Goal: Transaction & Acquisition: Purchase product/service

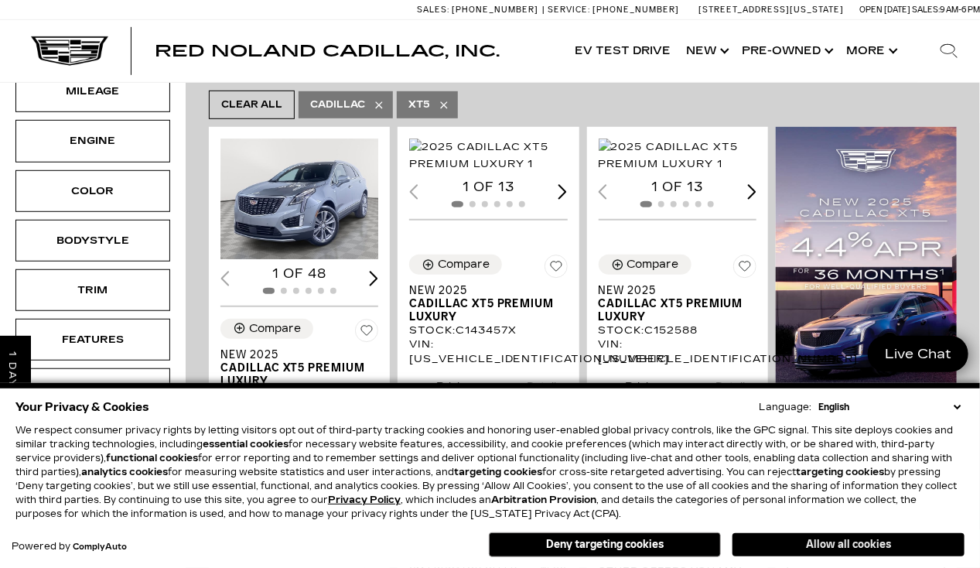
click at [819, 542] on button "Allow all cookies" at bounding box center [849, 544] width 232 height 23
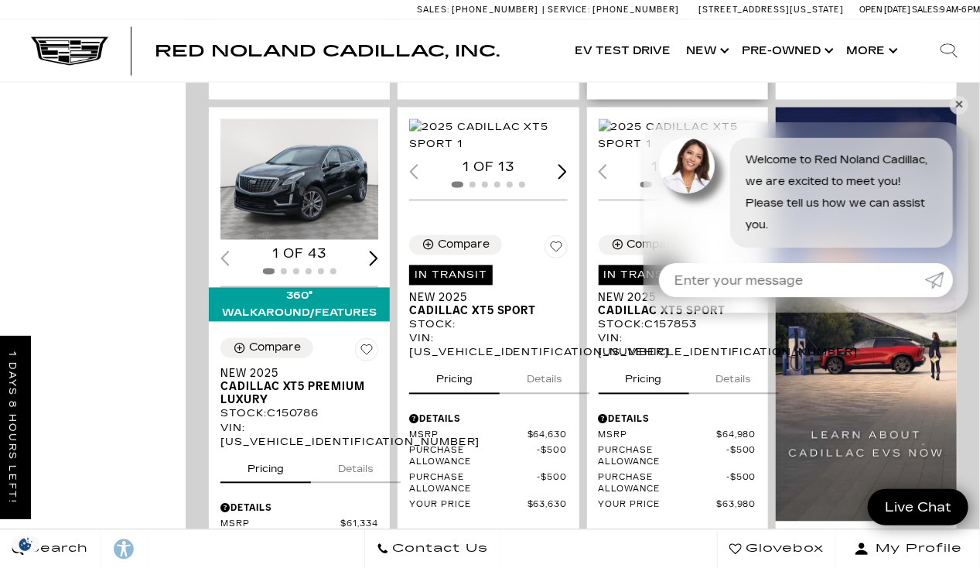
scroll to position [1052, 0]
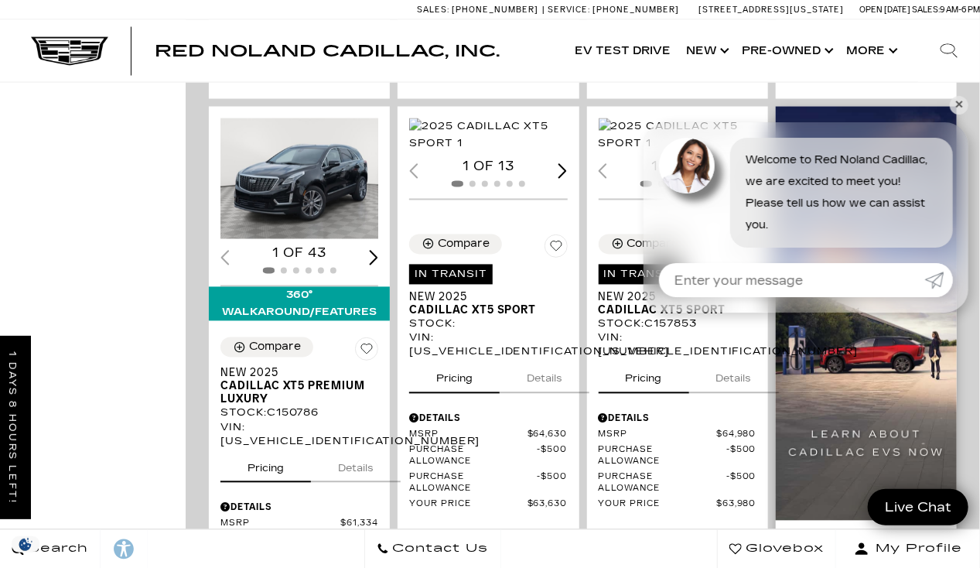
click at [957, 113] on img at bounding box center [866, 314] width 181 height 414
click at [963, 108] on link "✕" at bounding box center [959, 105] width 19 height 19
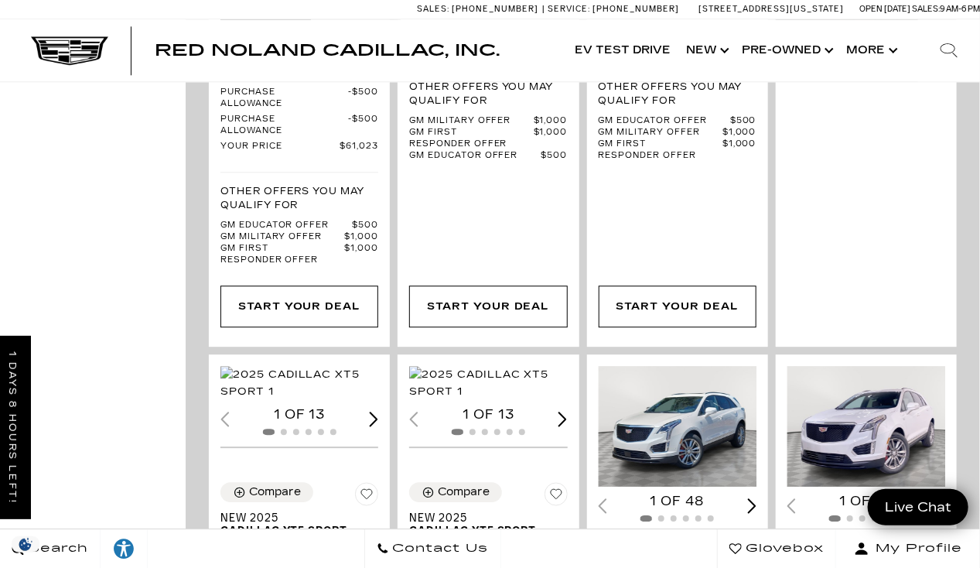
scroll to position [1516, 0]
click at [322, 374] on img "1 / 2" at bounding box center [300, 382] width 161 height 34
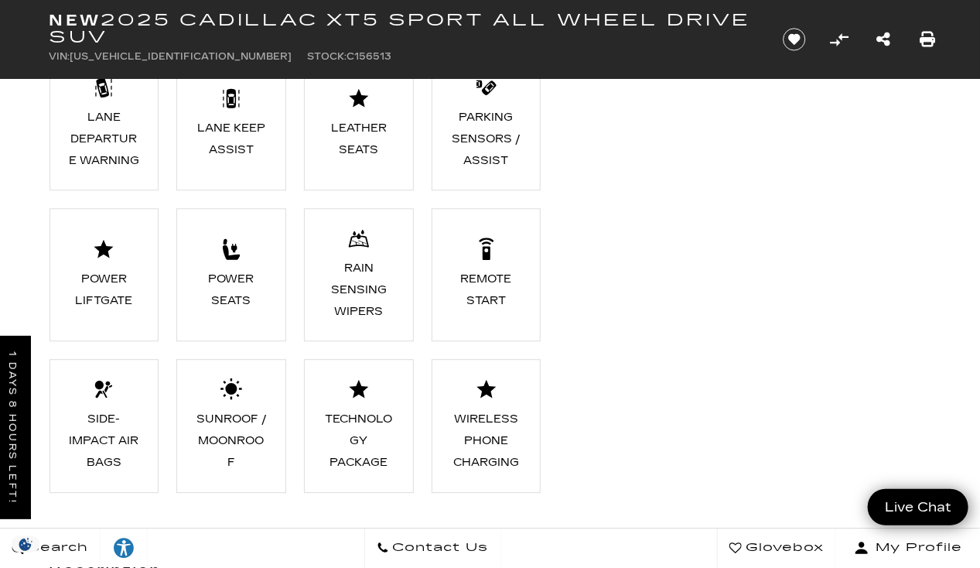
scroll to position [1470, 0]
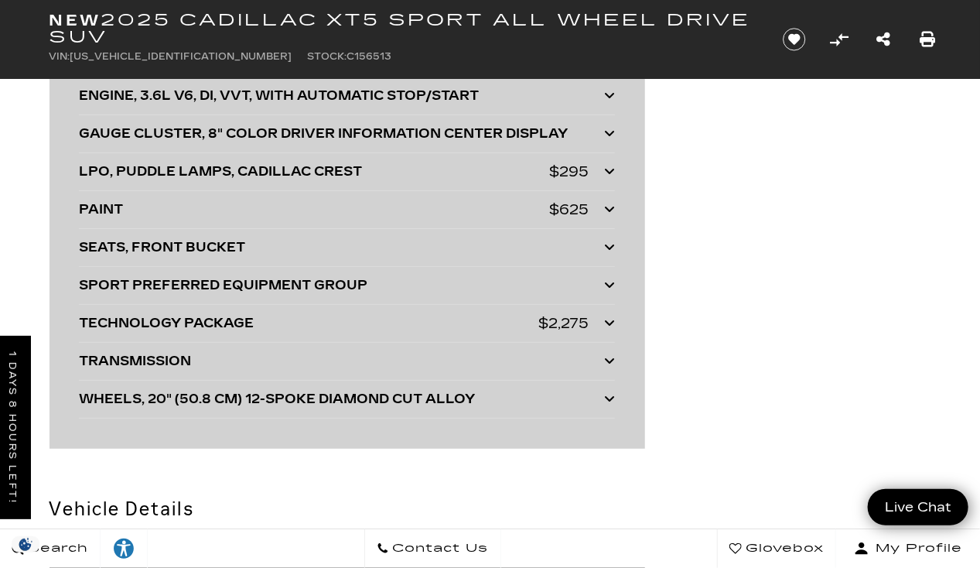
click at [608, 328] on icon at bounding box center [609, 322] width 11 height 12
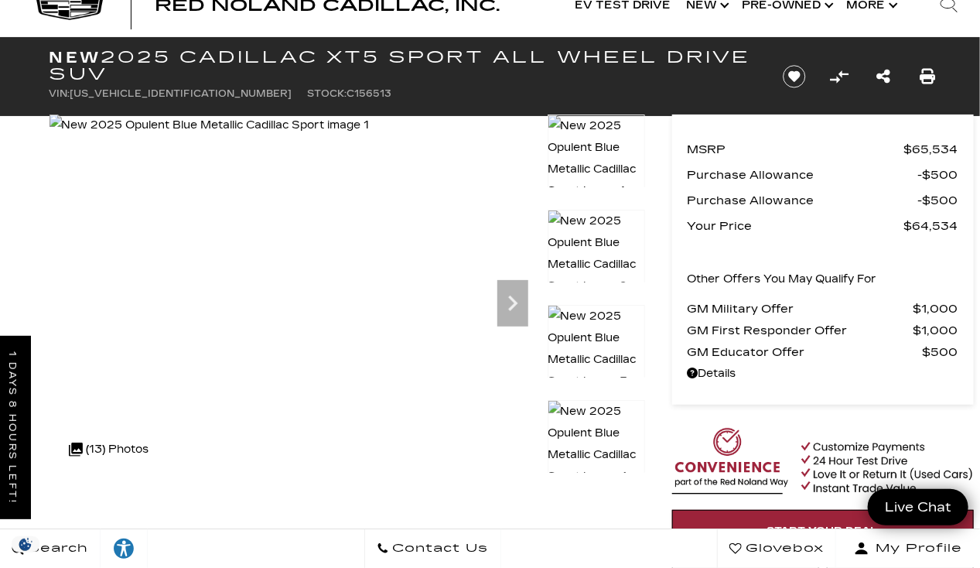
scroll to position [0, 0]
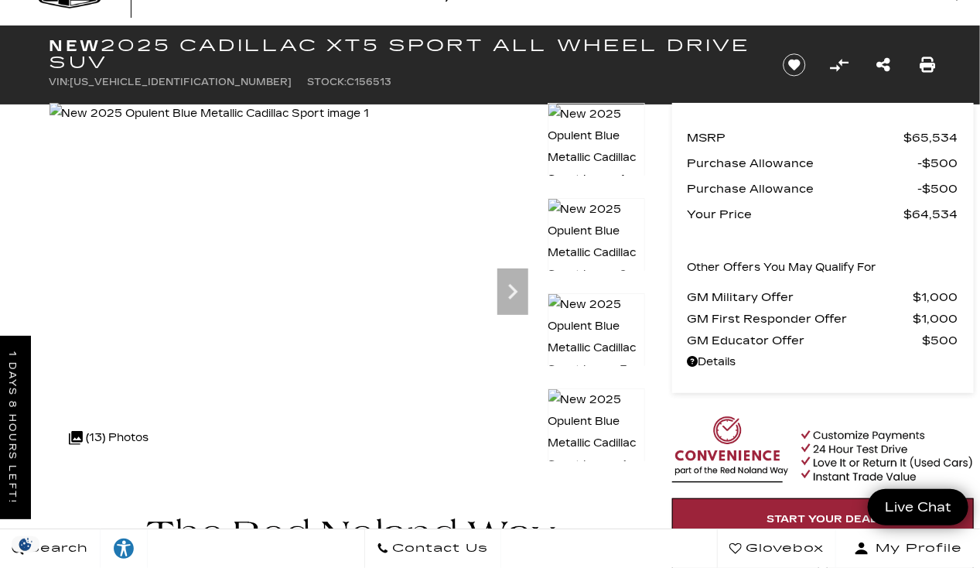
click at [599, 392] on img at bounding box center [596, 432] width 97 height 88
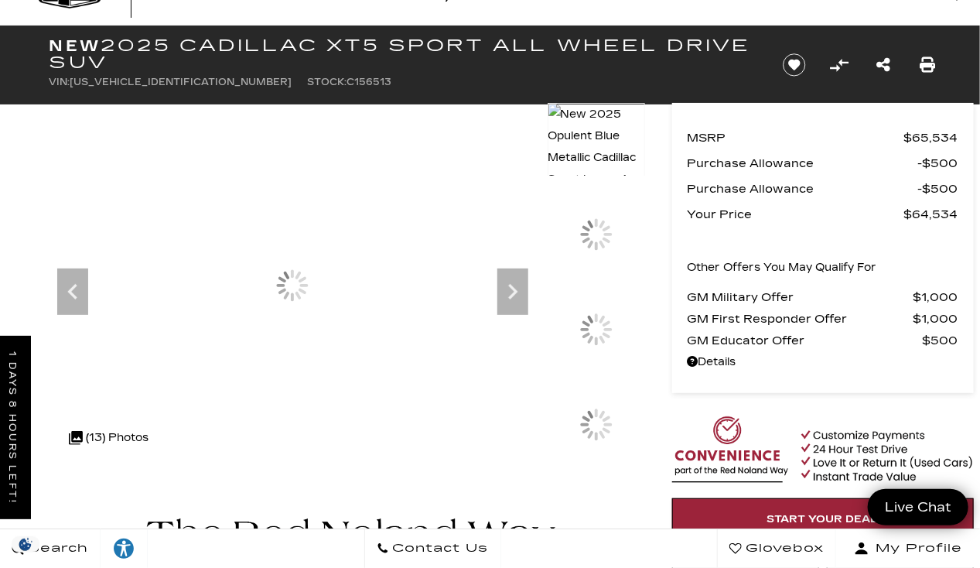
scroll to position [59, 0]
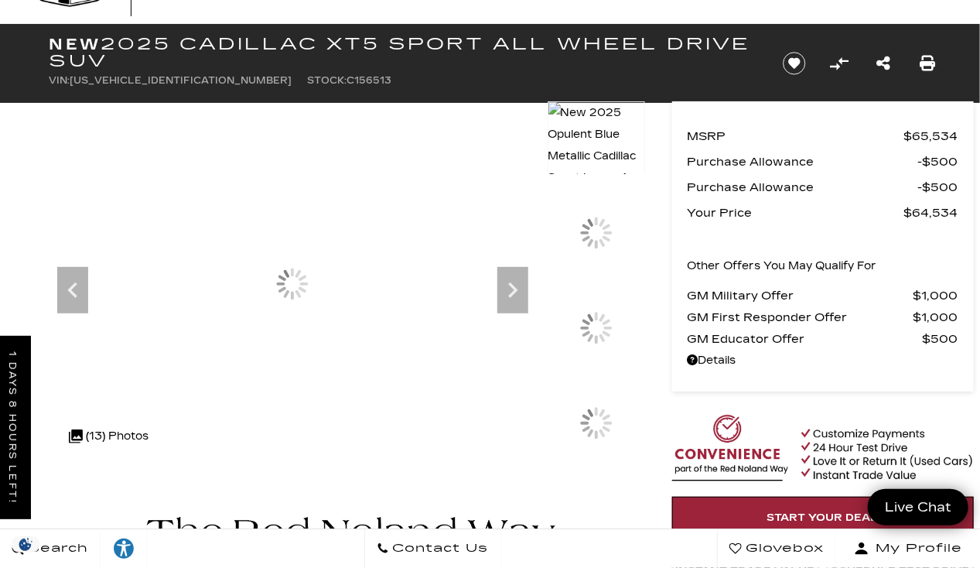
click at [600, 196] on div at bounding box center [596, 6] width 97 height 381
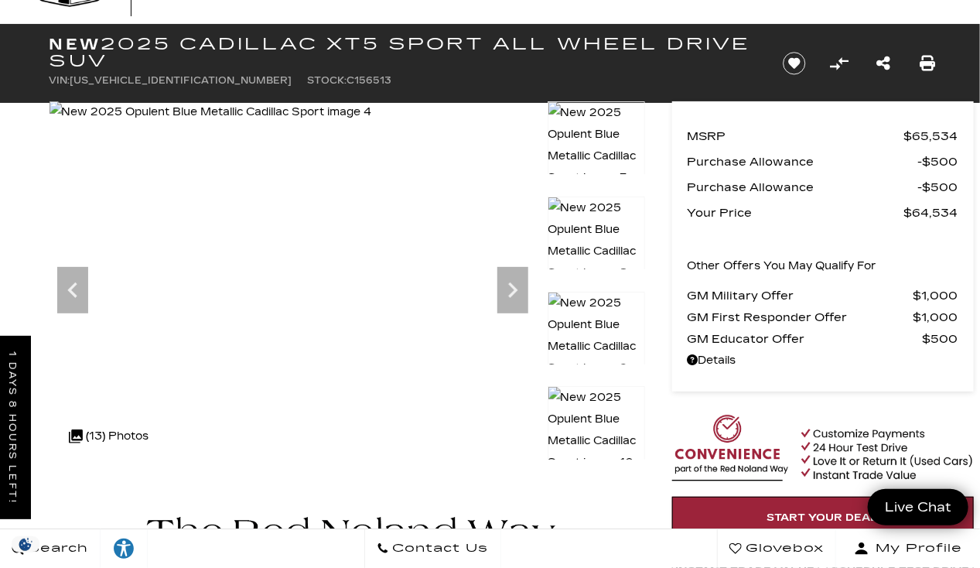
click at [602, 311] on img at bounding box center [596, 336] width 97 height 88
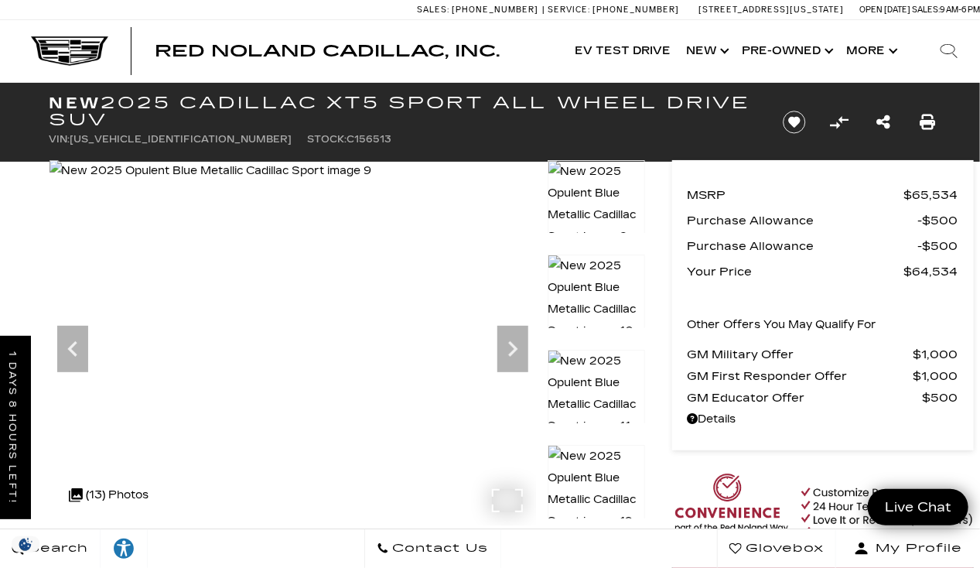
scroll to position [0, 0]
click at [514, 346] on icon "Next" at bounding box center [512, 348] width 9 height 15
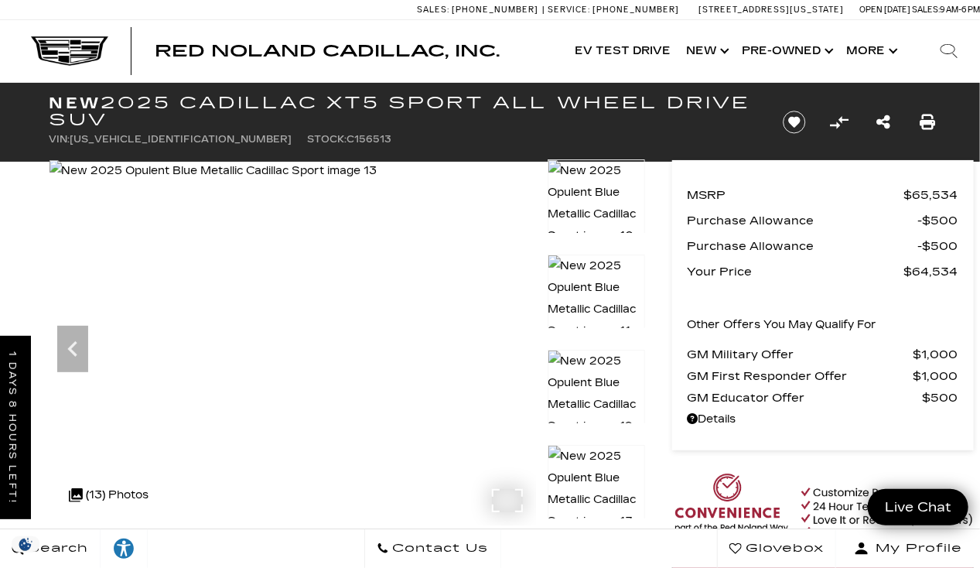
click at [378, 182] on img at bounding box center [214, 171] width 328 height 22
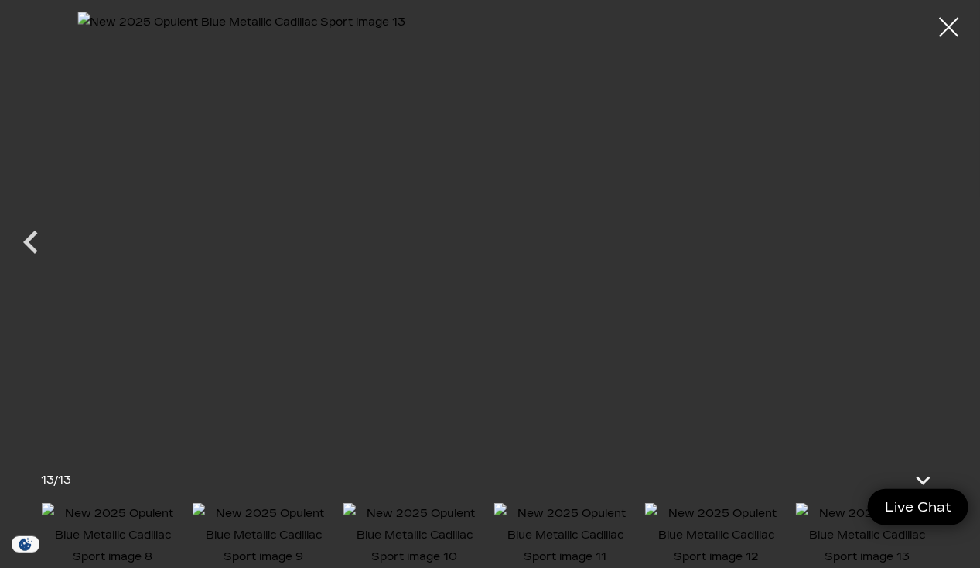
scroll to position [143, 0]
click at [941, 27] on div at bounding box center [949, 27] width 41 height 41
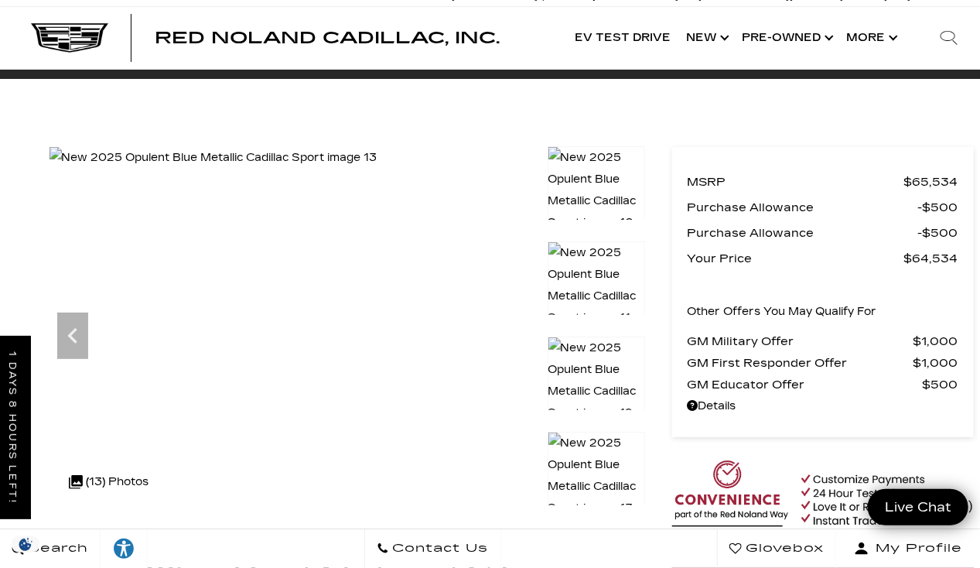
scroll to position [0, 0]
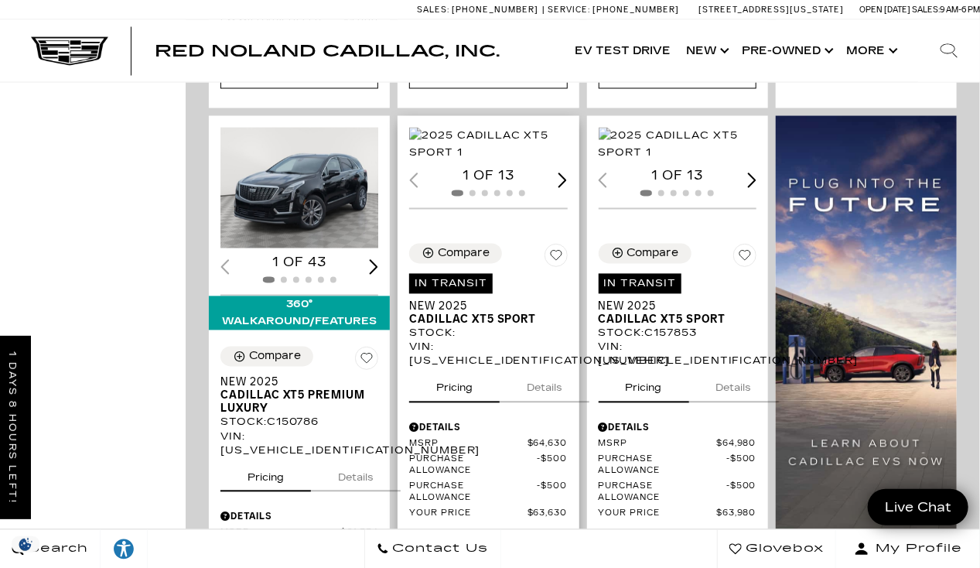
scroll to position [1043, 0]
click at [568, 188] on div "Next slide" at bounding box center [563, 180] width 9 height 15
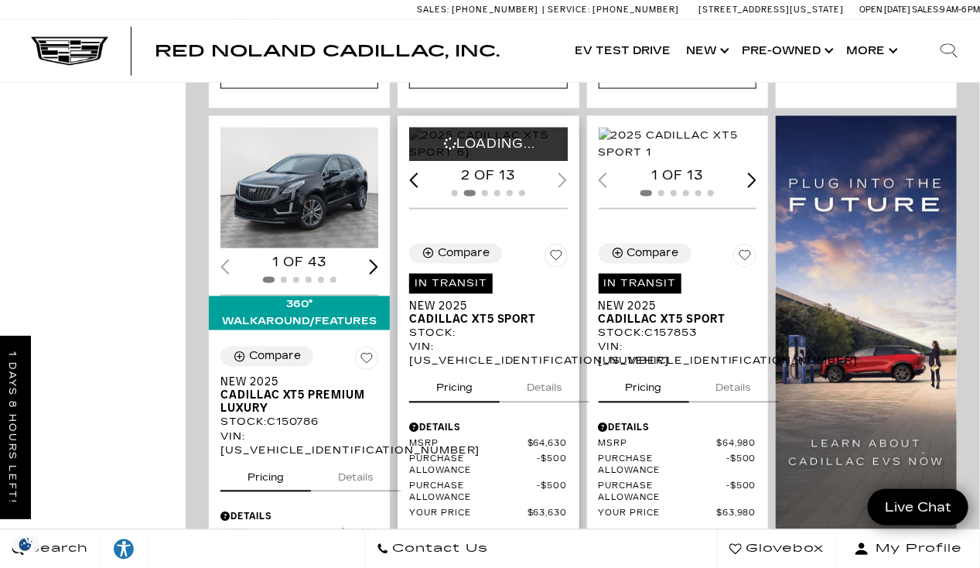
click at [567, 185] on div "2 of 13" at bounding box center [488, 176] width 158 height 17
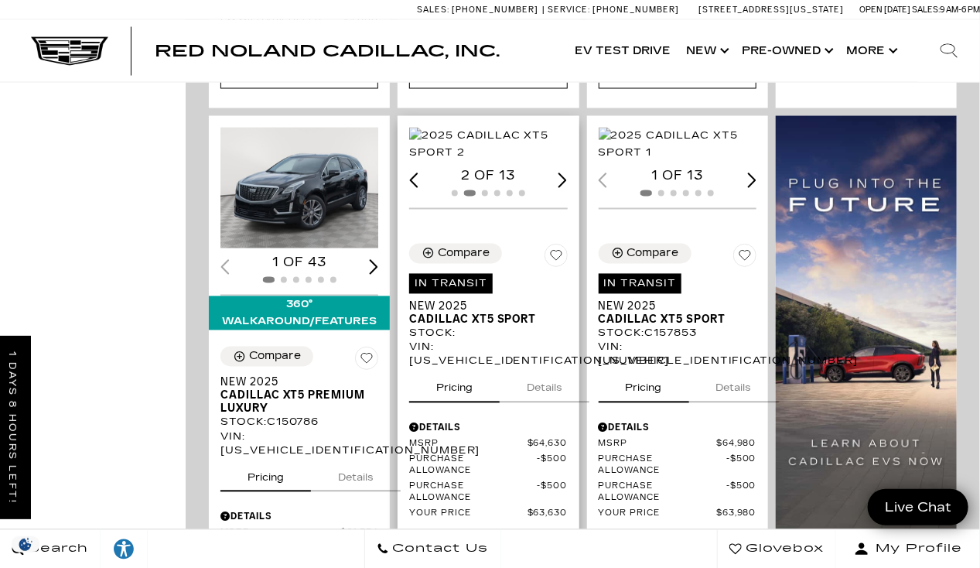
click at [494, 136] on img "2 / 6" at bounding box center [489, 145] width 161 height 34
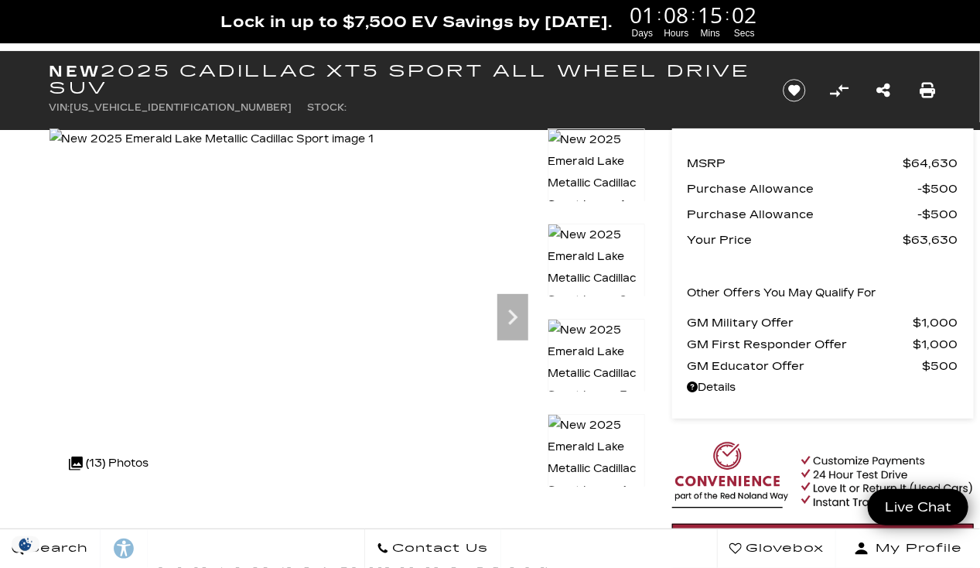
scroll to position [76, 0]
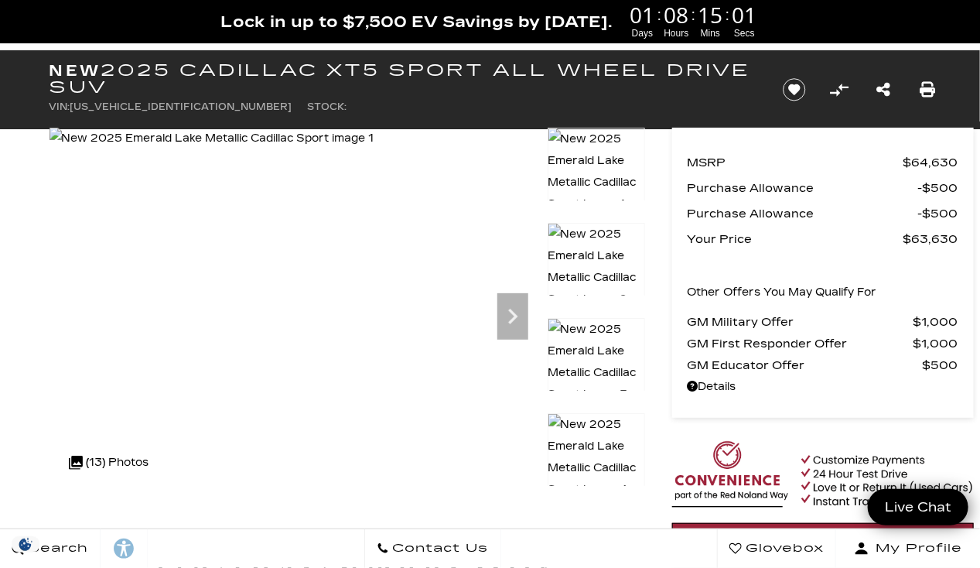
click at [595, 426] on img at bounding box center [596, 457] width 97 height 88
click at [590, 436] on img at bounding box center [596, 457] width 97 height 88
click at [576, 435] on img at bounding box center [596, 456] width 97 height 88
click at [596, 345] on img at bounding box center [596, 361] width 97 height 88
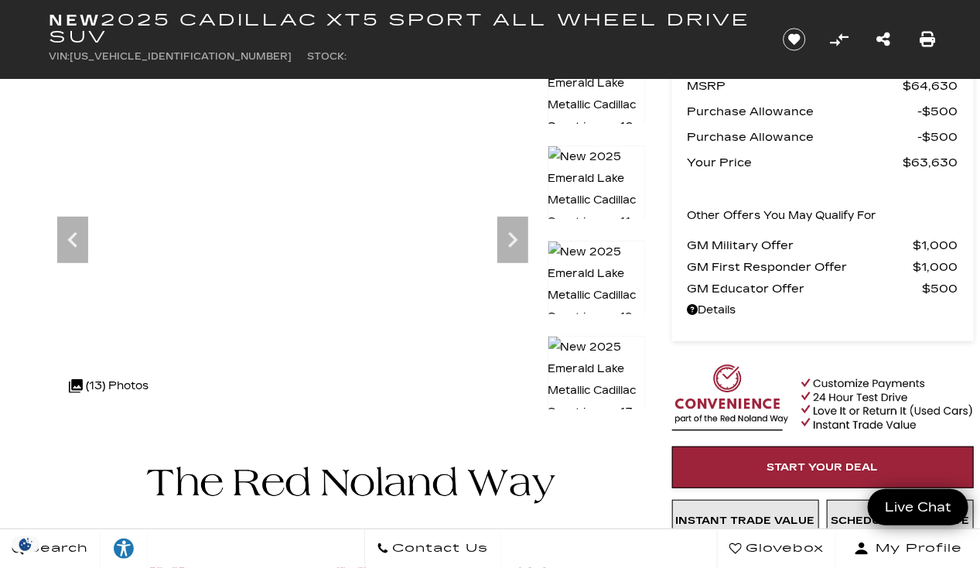
click at [596, 346] on img at bounding box center [596, 380] width 97 height 88
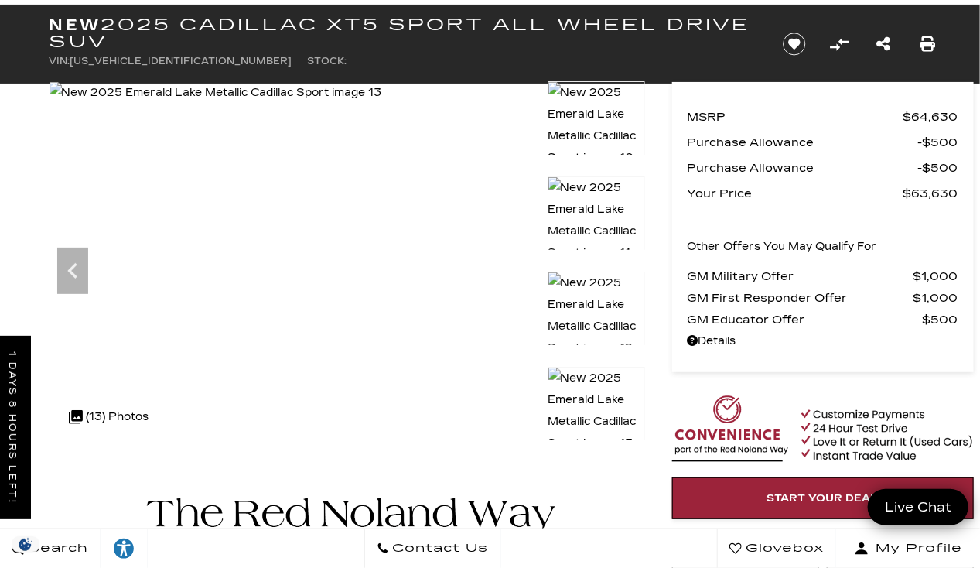
scroll to position [77, 0]
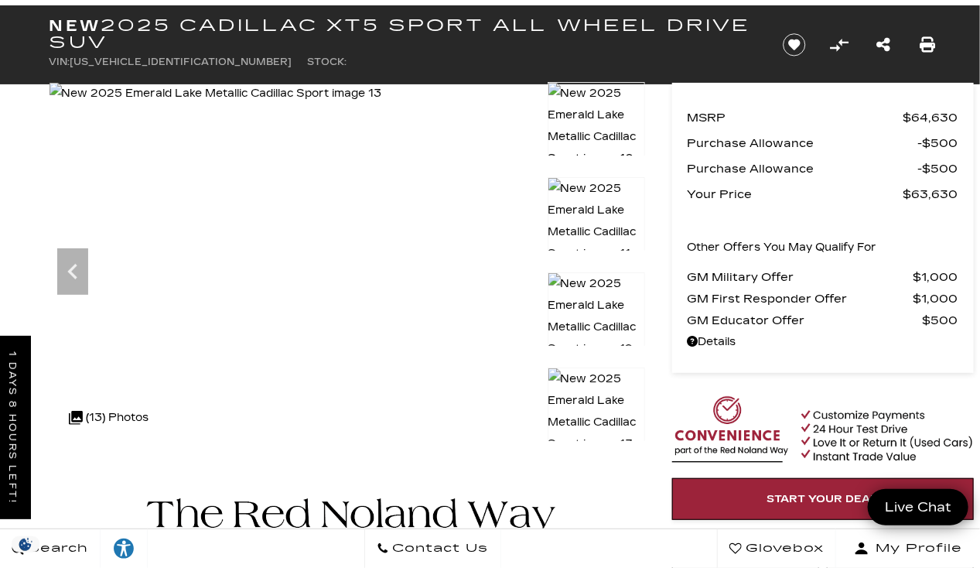
click at [597, 305] on img at bounding box center [596, 316] width 97 height 88
click at [607, 225] on img at bounding box center [596, 221] width 97 height 88
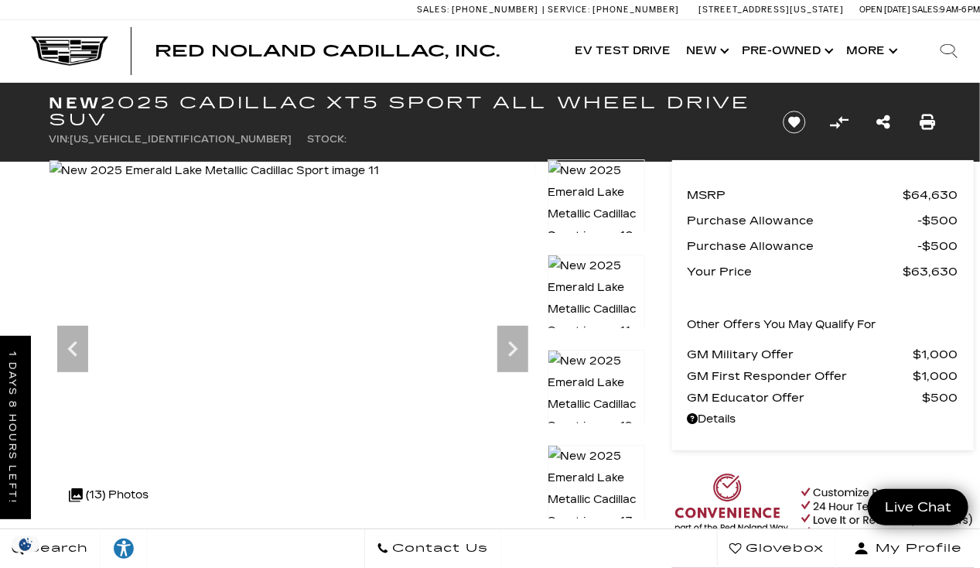
scroll to position [0, 0]
click at [591, 194] on img at bounding box center [596, 203] width 97 height 88
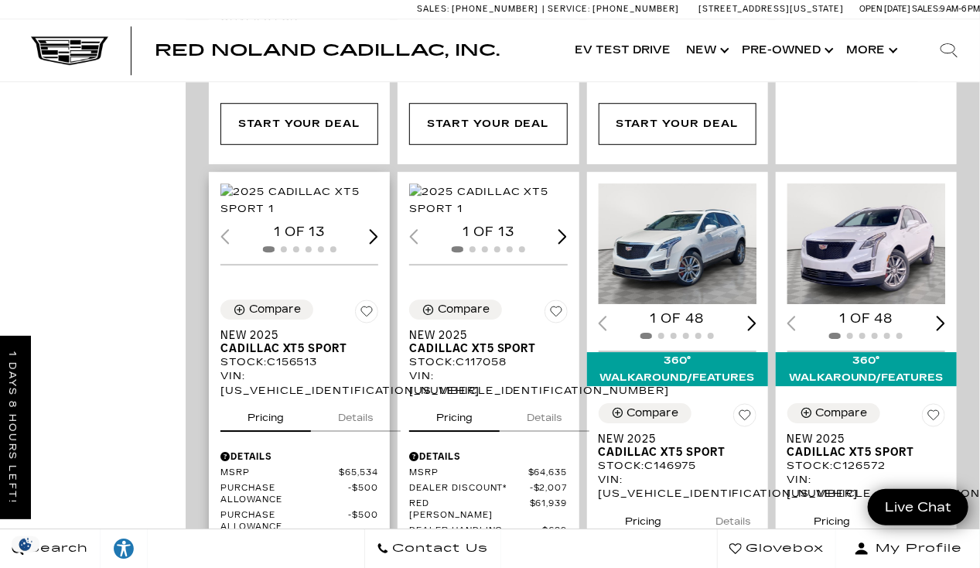
scroll to position [1697, 0]
click at [273, 342] on span "Cadillac XT5 Sport" at bounding box center [293, 348] width 146 height 13
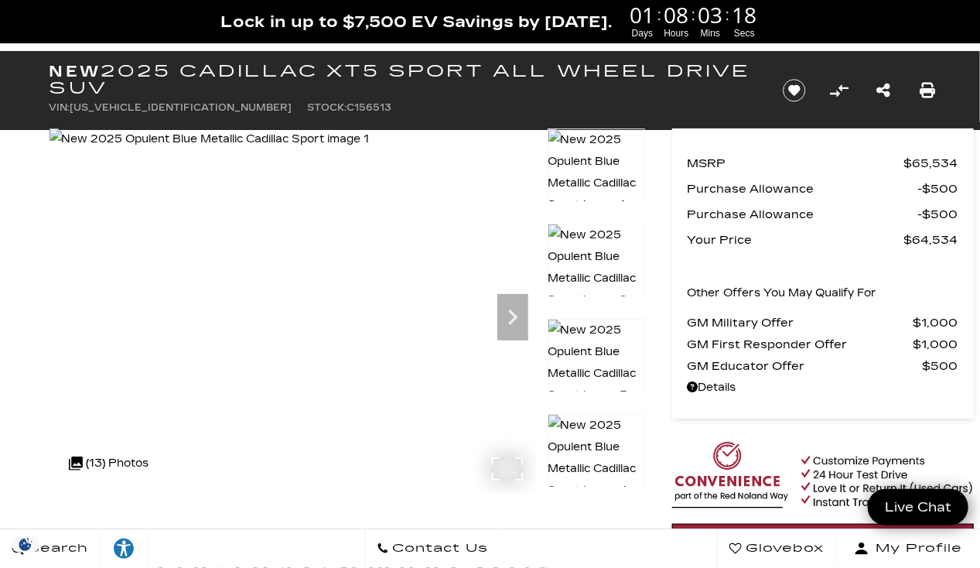
scroll to position [76, 0]
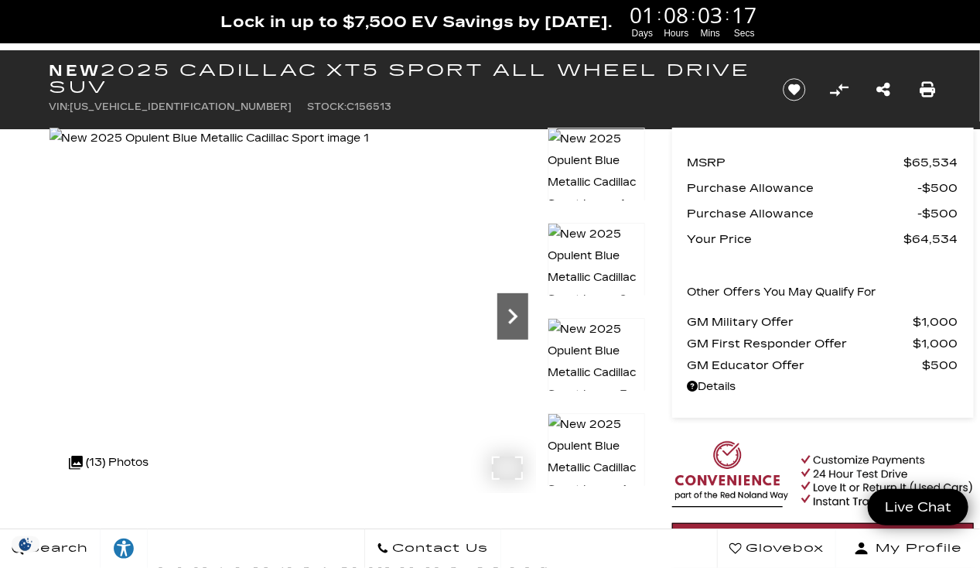
click at [508, 322] on icon "Next" at bounding box center [512, 316] width 9 height 15
click at [514, 325] on icon "Next" at bounding box center [512, 316] width 31 height 31
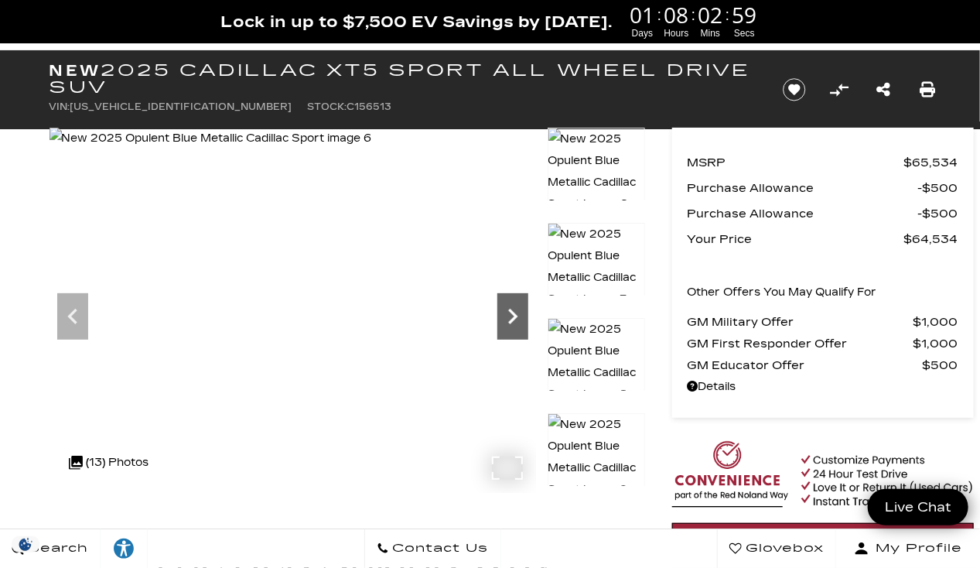
click at [514, 325] on icon "Next" at bounding box center [512, 316] width 31 height 31
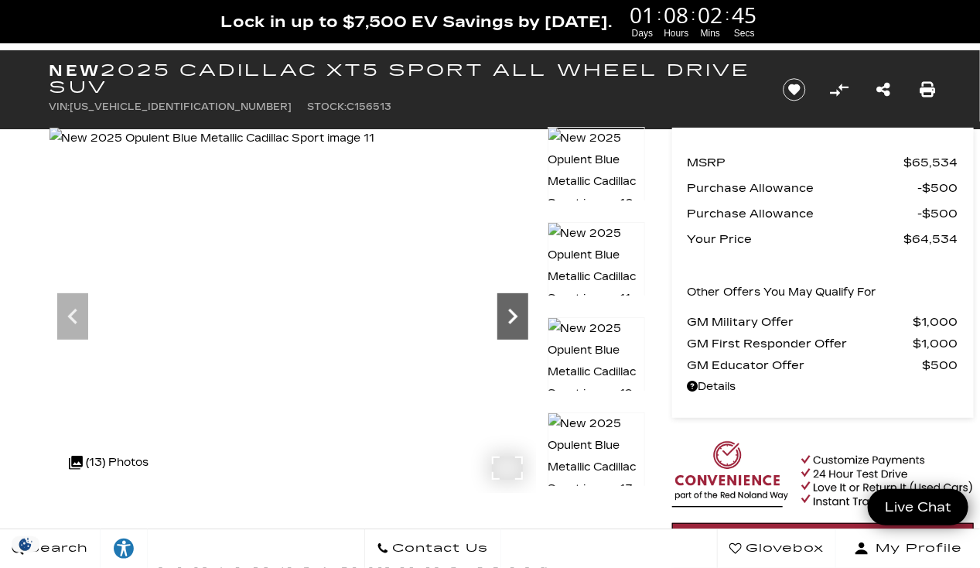
click at [514, 325] on icon "Next" at bounding box center [512, 316] width 31 height 31
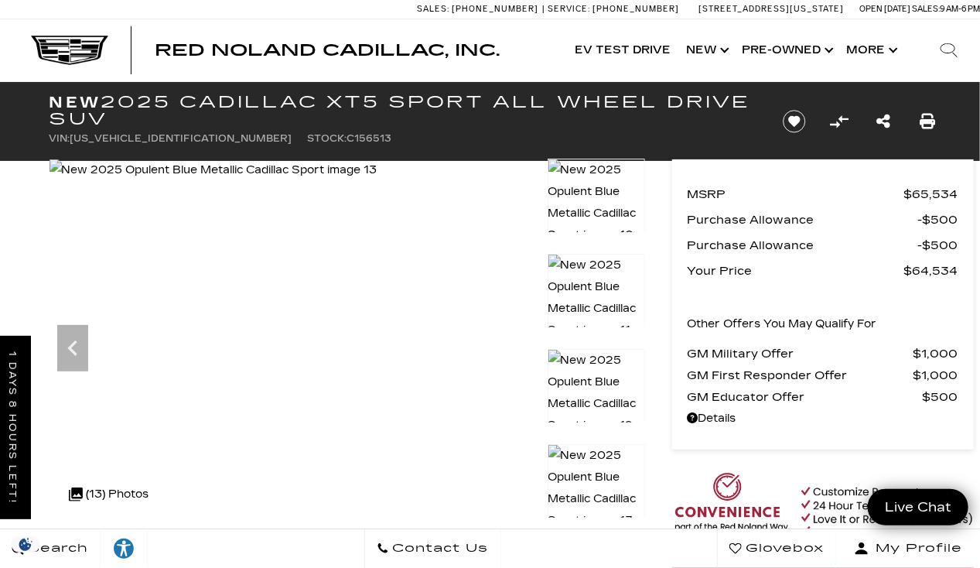
scroll to position [0, 0]
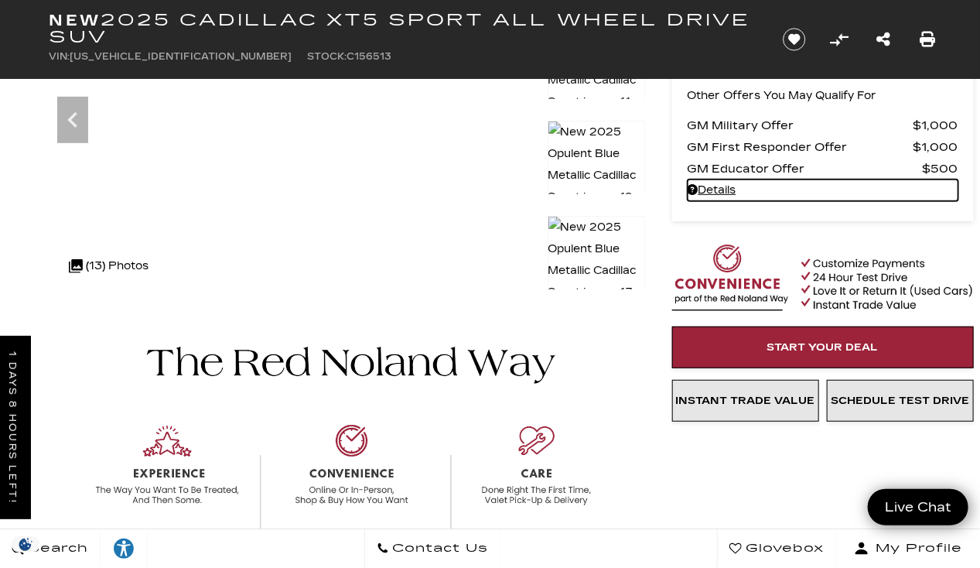
click at [720, 188] on link "Details - about pricing for: New 2025 Cadillac XT5 Sport All Wheel Drive SUV" at bounding box center [823, 190] width 271 height 22
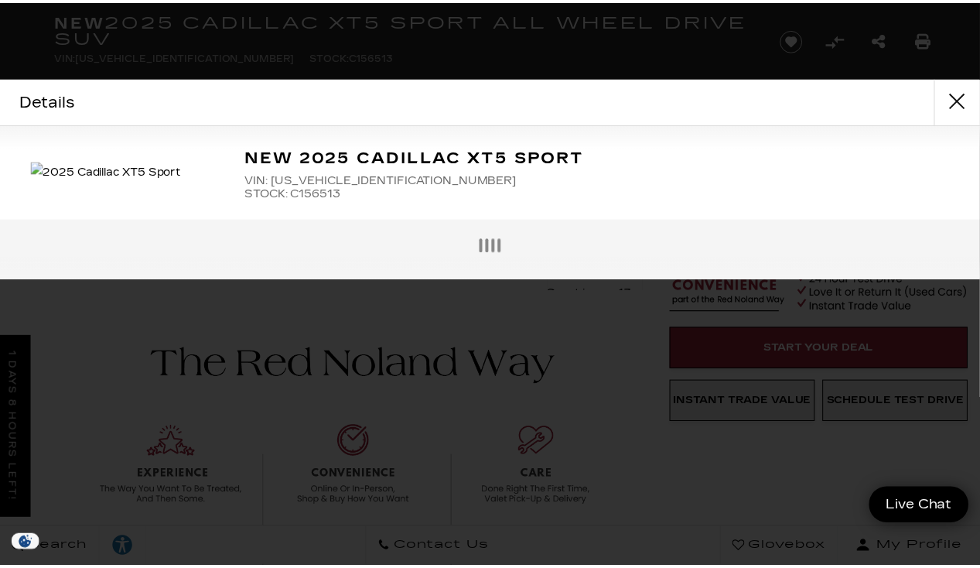
scroll to position [212, 0]
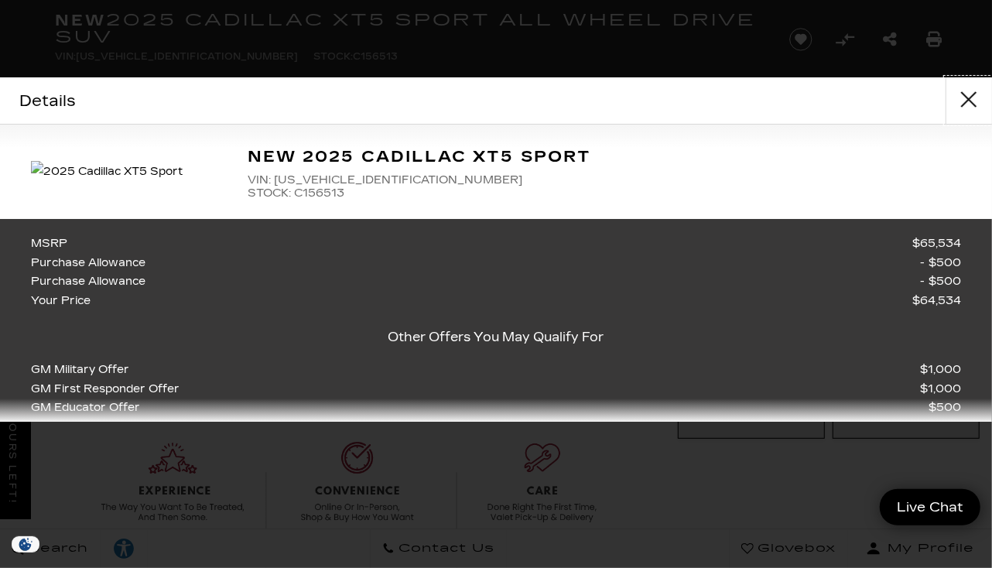
click at [970, 94] on button "close" at bounding box center [968, 100] width 46 height 46
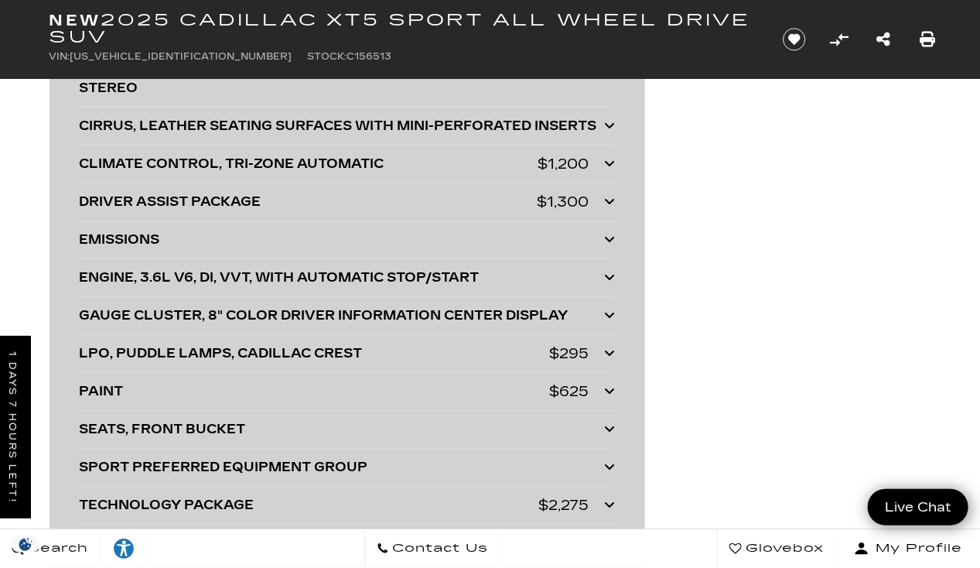
scroll to position [4452, 0]
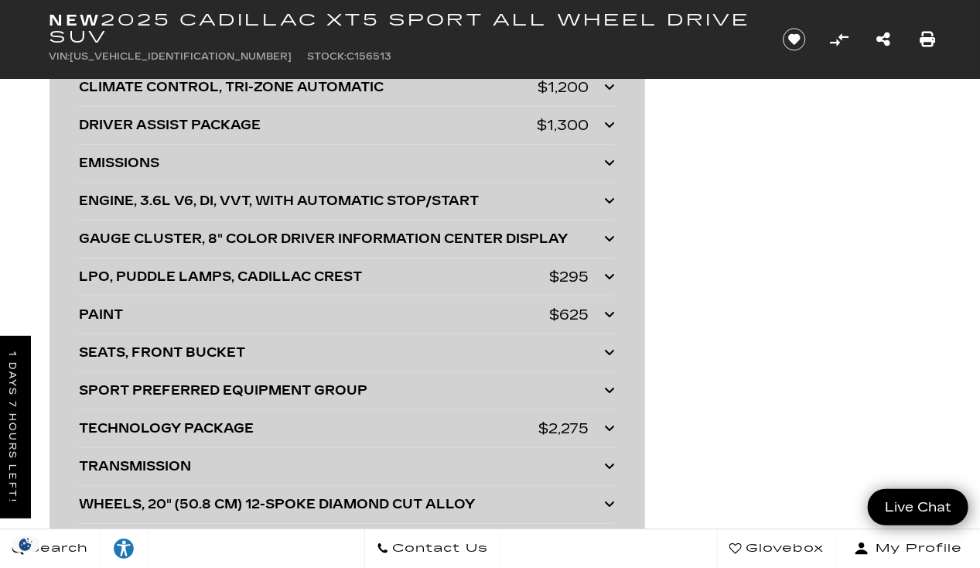
click at [610, 282] on icon at bounding box center [609, 276] width 11 height 12
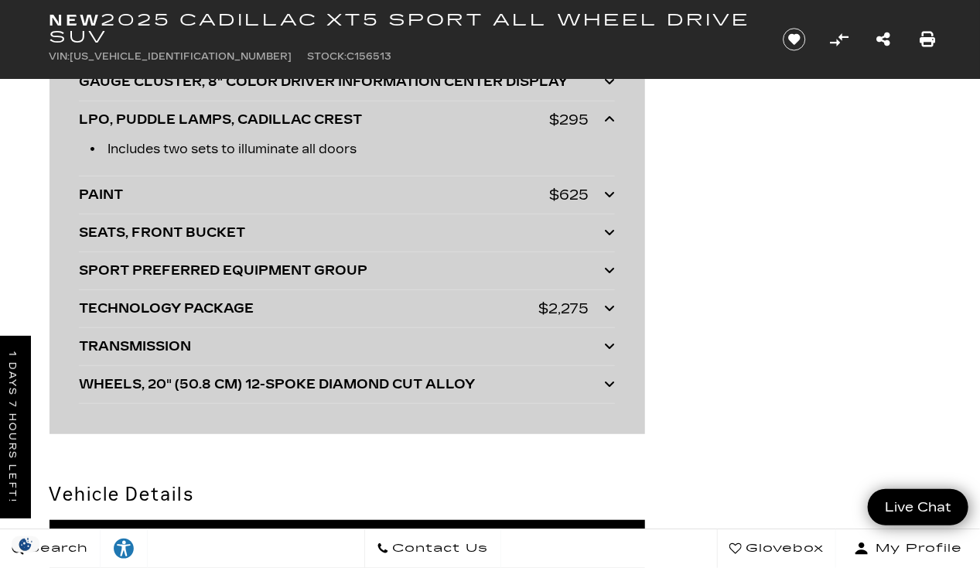
scroll to position [4684, 0]
click at [601, 315] on div "TECHNOLOGY PACKAGE $2,275" at bounding box center [347, 310] width 536 height 22
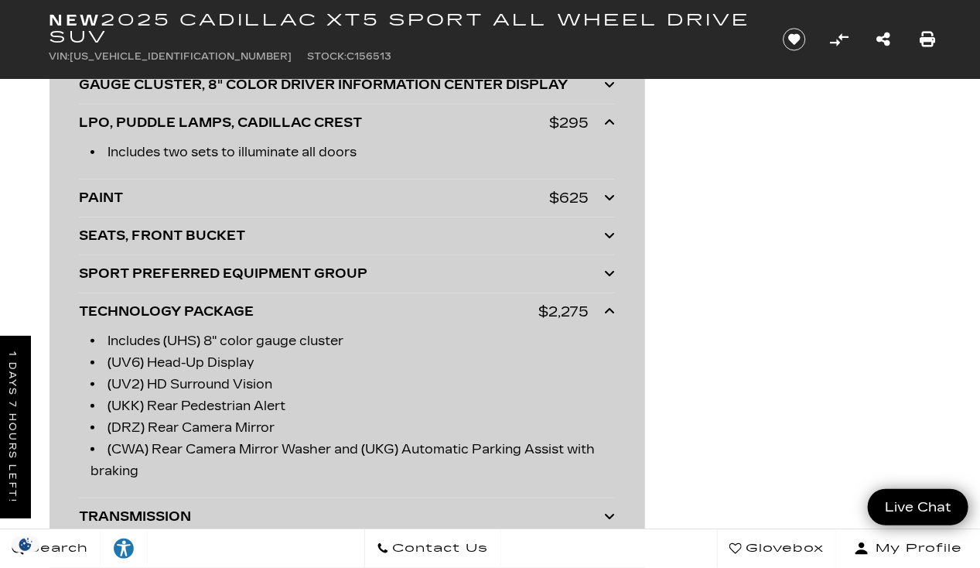
scroll to position [4683, 0]
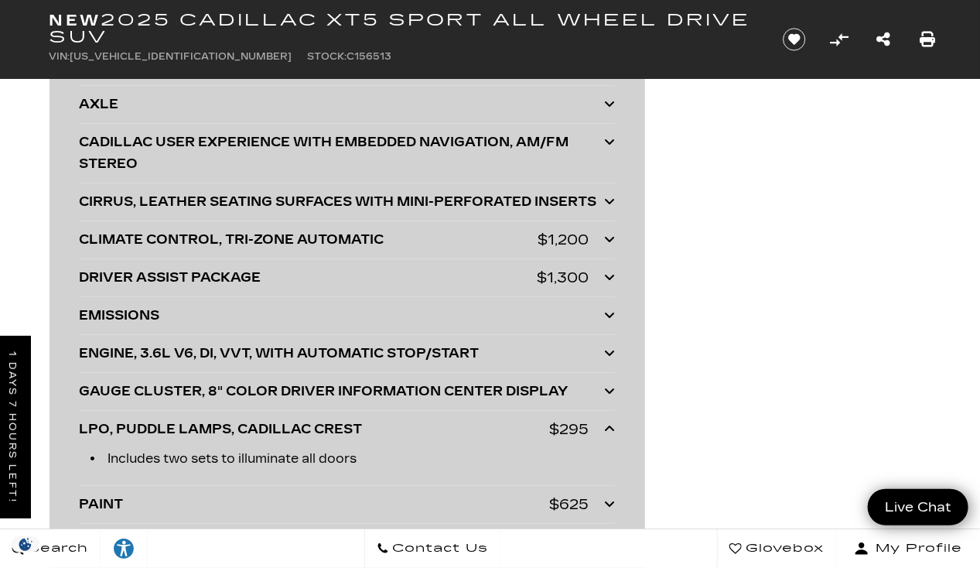
click at [608, 283] on icon at bounding box center [609, 277] width 11 height 12
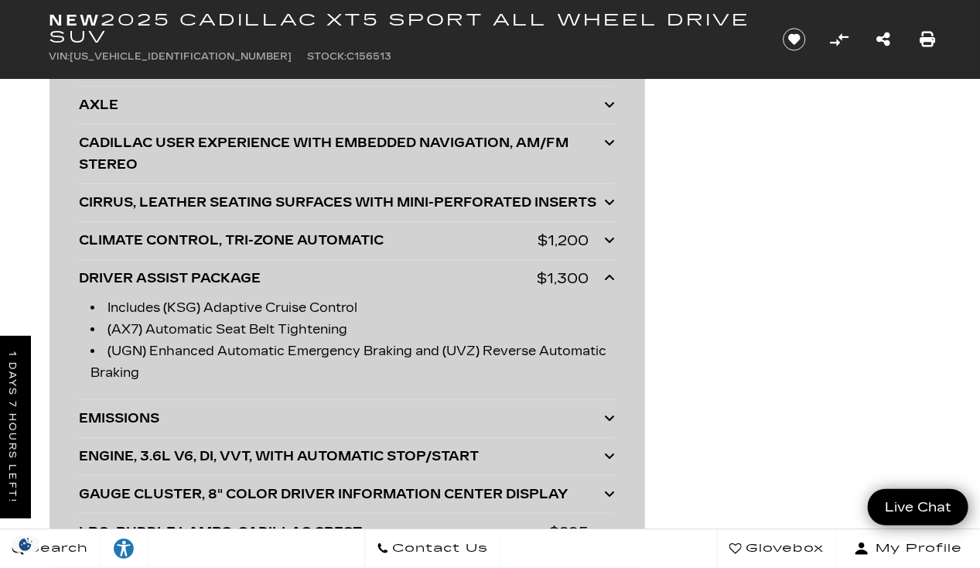
scroll to position [4374, 0]
click at [610, 285] on icon at bounding box center [609, 278] width 11 height 12
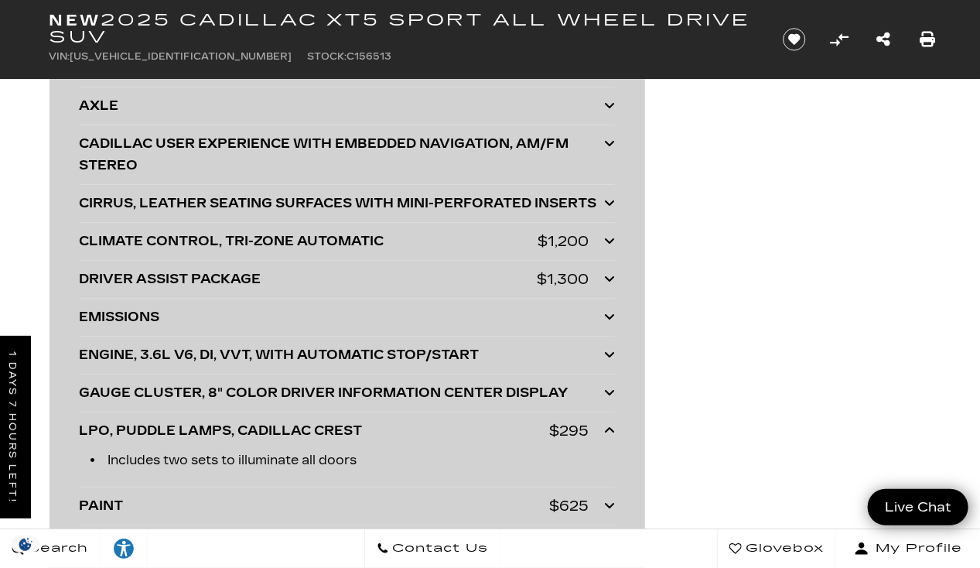
click at [612, 246] on icon at bounding box center [609, 240] width 11 height 12
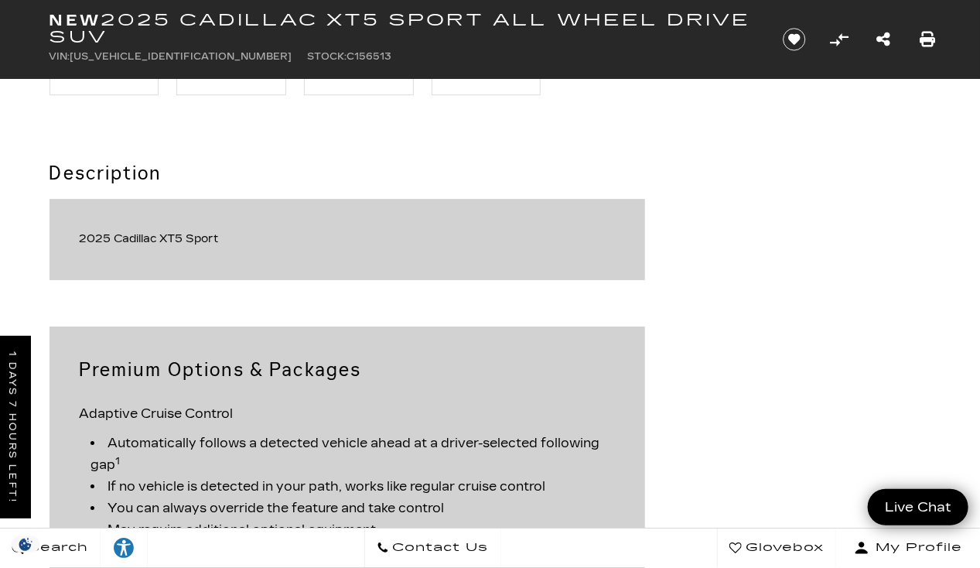
scroll to position [1867, 0]
